Goal: Find contact information: Find contact information

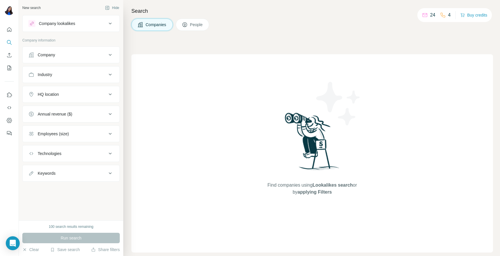
click at [53, 55] on div "Company" at bounding box center [46, 55] width 17 height 6
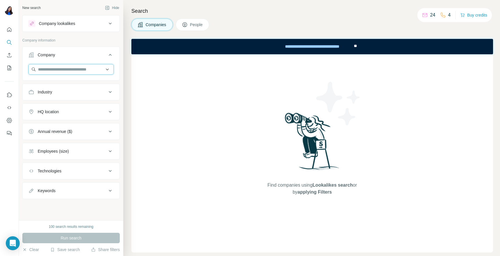
click at [64, 69] on input "text" at bounding box center [70, 69] width 85 height 10
paste input "**********"
type input "**********"
click at [68, 81] on p "Black Oak Family Office SA" at bounding box center [70, 82] width 50 height 6
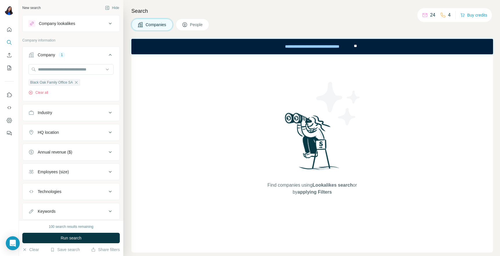
drag, startPoint x: 100, startPoint y: 239, endPoint x: 95, endPoint y: 243, distance: 6.0
click at [100, 239] on button "Run search" at bounding box center [70, 238] width 97 height 10
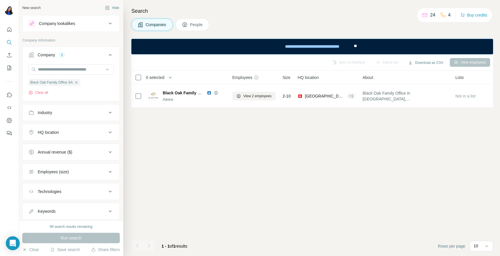
click at [191, 25] on span "People" at bounding box center [196, 25] width 13 height 6
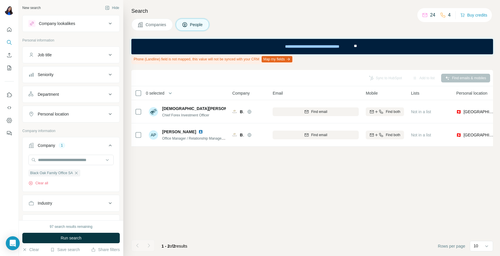
click at [500, 256] on html "New search Hide Company lookalikes Personal information Job title Seniority Dep…" at bounding box center [250, 128] width 500 height 256
click at [363, 169] on div "Sync to HubSpot Add to list Find emails & mobiles 0 selected People Company Ema…" at bounding box center [312, 163] width 362 height 186
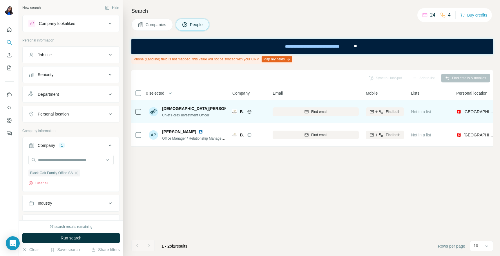
click at [323, 106] on div "Find email" at bounding box center [316, 112] width 86 height 16
click at [322, 111] on span "Find email" at bounding box center [319, 111] width 16 height 5
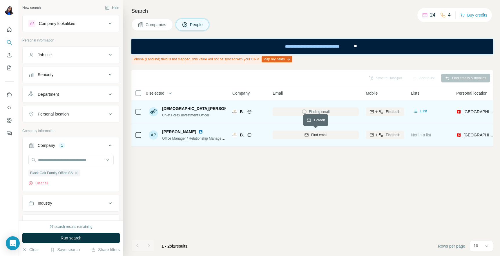
click at [321, 133] on button "Find email" at bounding box center [316, 135] width 86 height 9
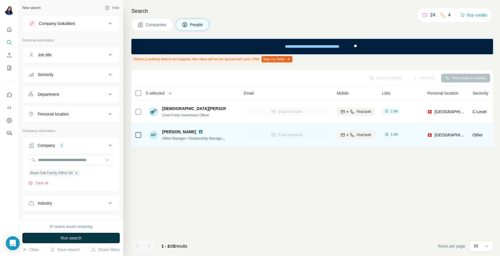
click at [287, 112] on div "Email not found" at bounding box center [287, 112] width 86 height 16
